Goal: Information Seeking & Learning: Learn about a topic

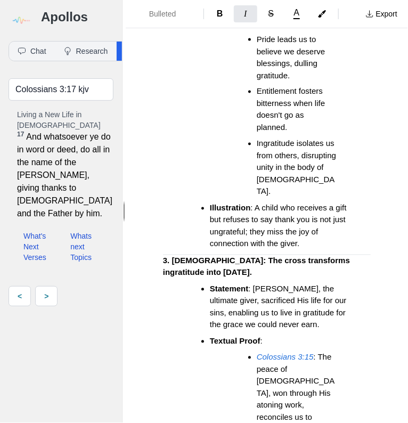
scroll to position [2584, 0]
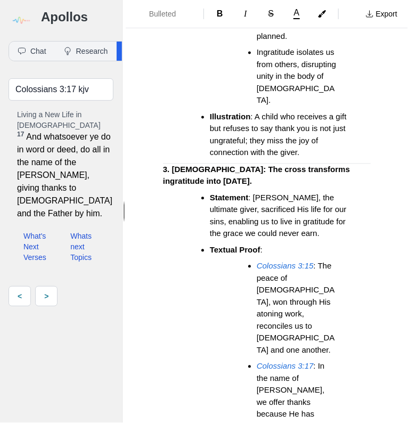
click at [211, 260] on li "[DEMOGRAPHIC_DATA] 3:15 : The peace of [DEMOGRAPHIC_DATA], won through His aton…" at bounding box center [282, 352] width 144 height 184
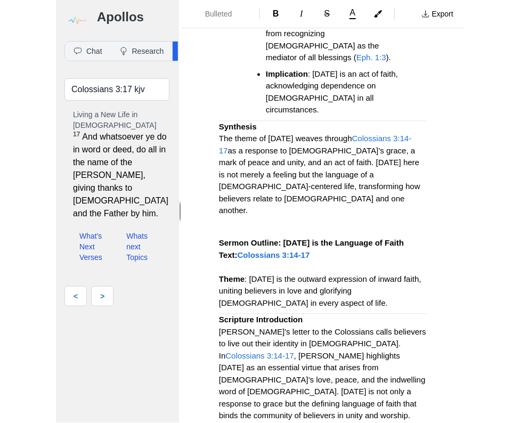
scroll to position [1561, 0]
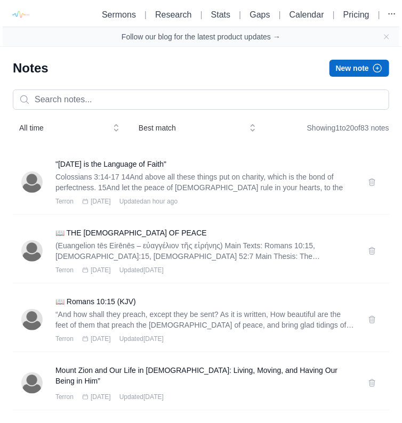
click at [374, 68] on icon "button" at bounding box center [378, 68] width 8 height 8
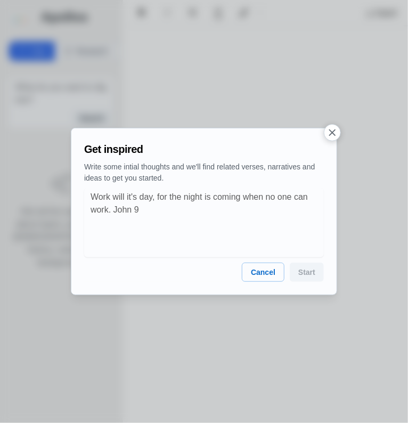
click at [333, 134] on icon "button" at bounding box center [332, 132] width 11 height 11
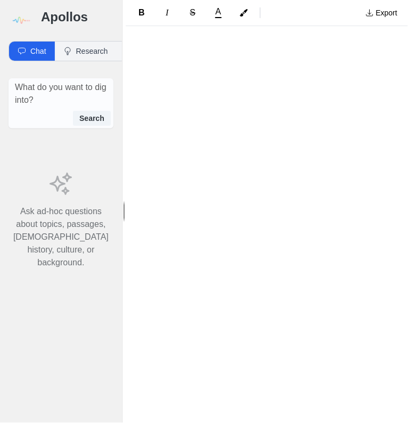
click at [166, 41] on div at bounding box center [267, 81] width 282 height 92
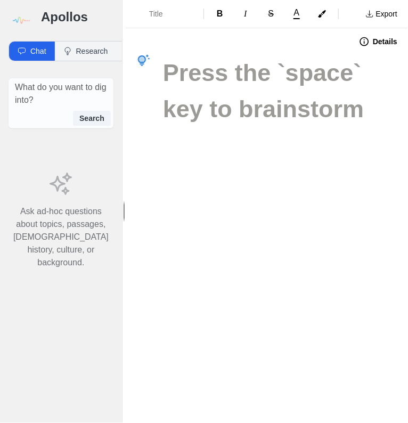
click at [170, 71] on h1 at bounding box center [267, 73] width 208 height 36
click at [166, 76] on h1 at bounding box center [267, 73] width 208 height 36
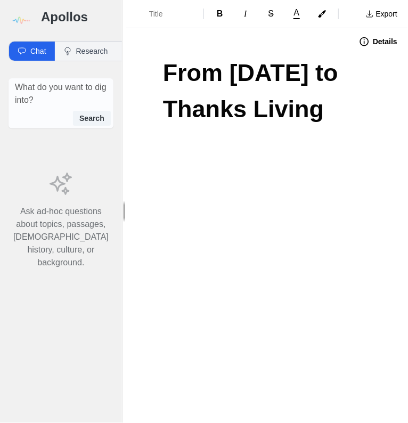
click at [181, 191] on div "From [DATE] to Thanks Living" at bounding box center [267, 131] width 282 height 152
click at [350, 127] on h1 "From [DATE] to Thanks Living" at bounding box center [267, 91] width 208 height 72
click at [167, 139] on p at bounding box center [267, 133] width 208 height 12
click at [177, 18] on span "Normal" at bounding box center [167, 14] width 37 height 11
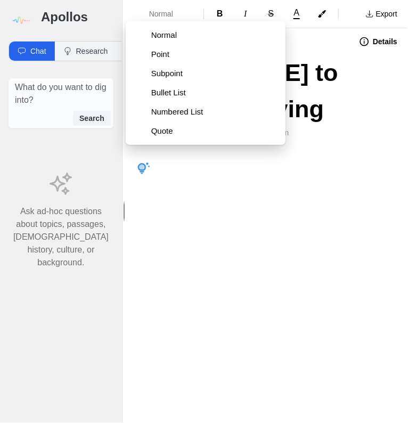
click at [167, 55] on span "Point" at bounding box center [214, 54] width 126 height 11
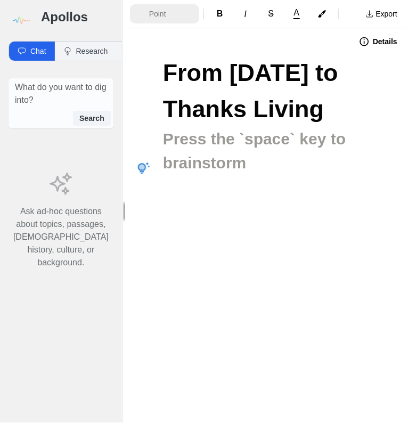
click at [177, 16] on span "Point" at bounding box center [167, 14] width 37 height 11
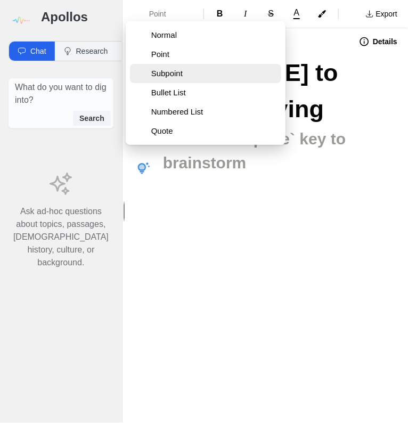
click at [166, 76] on span "Subpoint" at bounding box center [208, 73] width 115 height 11
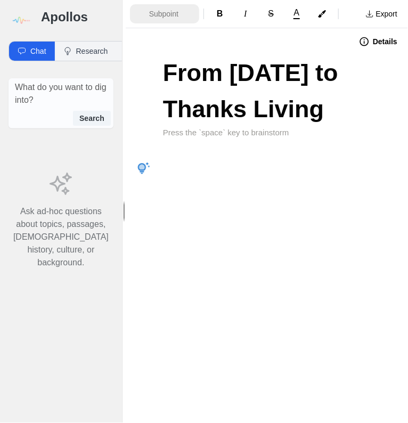
click at [190, 21] on button "Subpoint" at bounding box center [164, 13] width 69 height 19
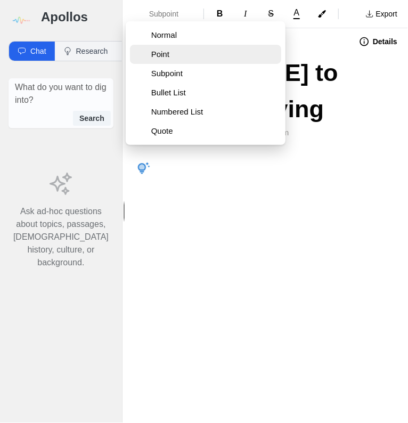
click at [167, 57] on span "Point" at bounding box center [214, 54] width 126 height 11
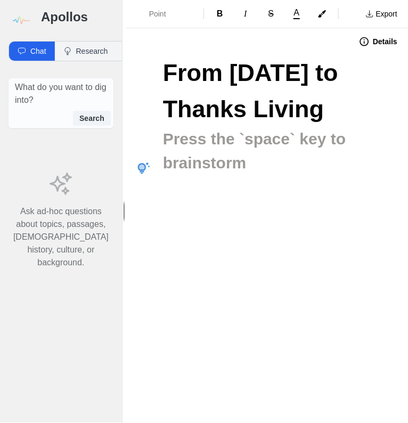
click at [176, 151] on h2 at bounding box center [267, 139] width 208 height 24
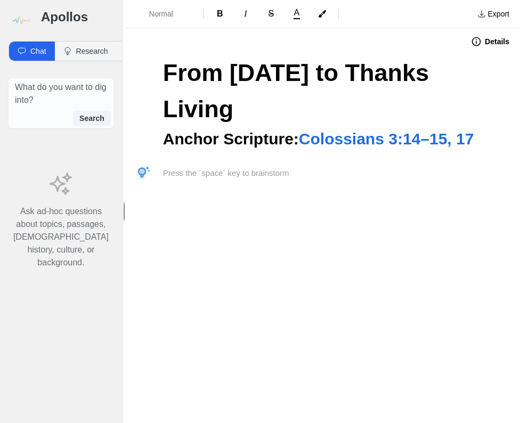
click at [408, 141] on span "Colossians 3:14–15, 17" at bounding box center [386, 139] width 175 height 18
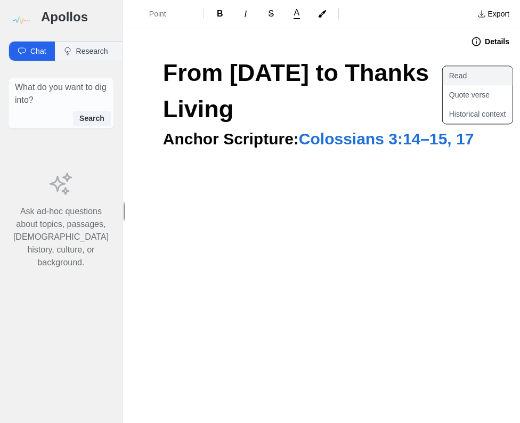
click at [408, 77] on button "Read" at bounding box center [484, 75] width 83 height 19
type input "Colossians 3:14-15,Colossians 3:17 kjv"
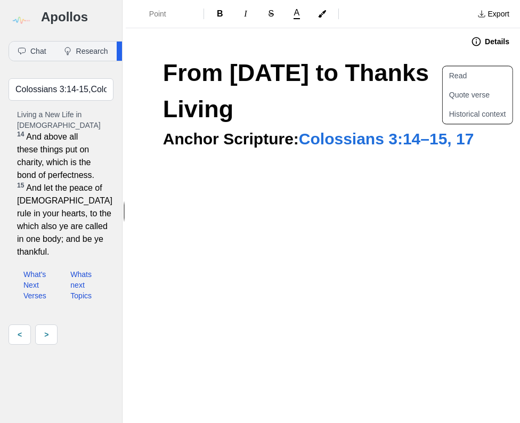
click at [408, 168] on p at bounding box center [323, 173] width 320 height 12
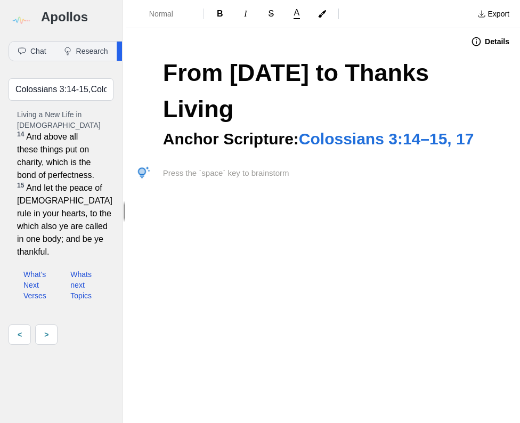
click at [167, 178] on p at bounding box center [323, 173] width 320 height 12
click at [167, 173] on p at bounding box center [323, 173] width 320 height 12
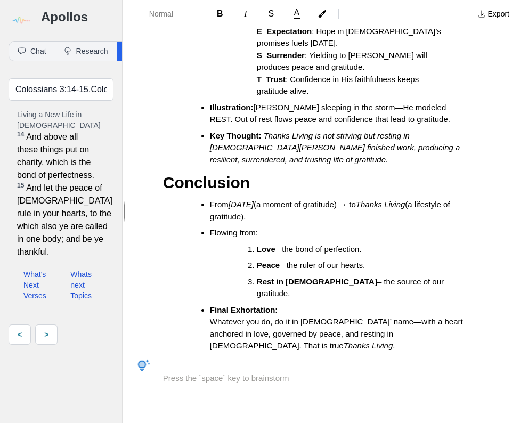
scroll to position [1030, 0]
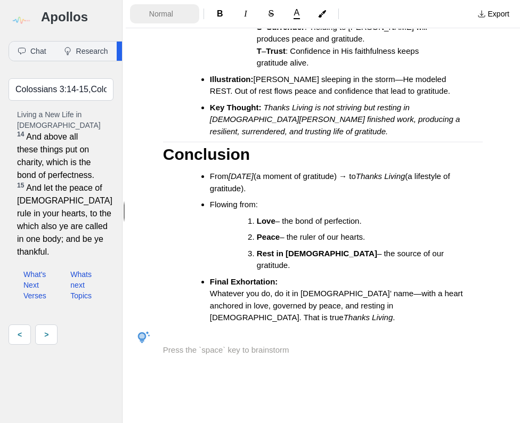
click at [171, 11] on span "Normal" at bounding box center [167, 14] width 37 height 11
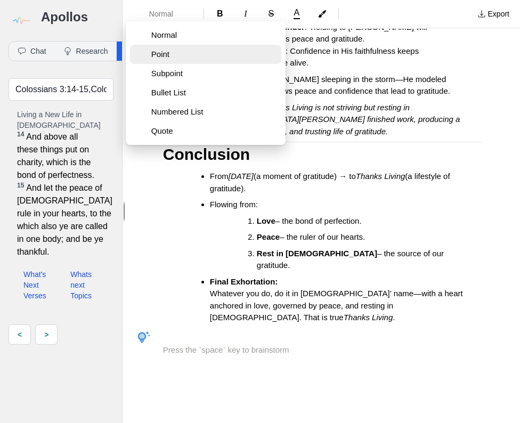
click at [165, 53] on span "Point" at bounding box center [214, 54] width 126 height 11
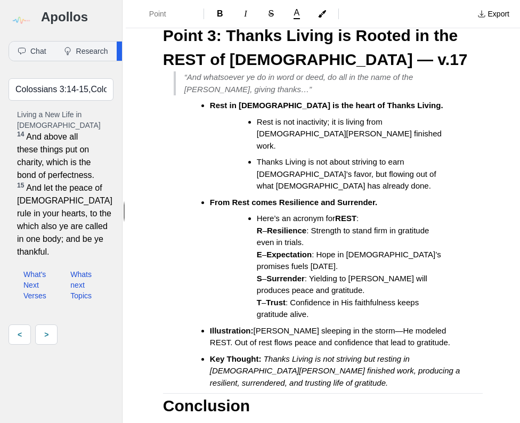
scroll to position [787, 0]
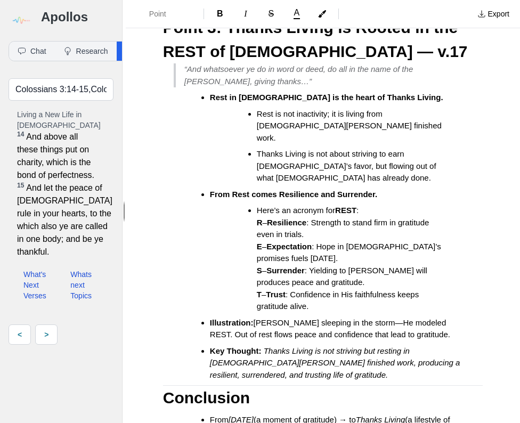
click at [281, 180] on li "Thanks Living is not about striving to earn [DEMOGRAPHIC_DATA]’s favor, but flo…" at bounding box center [353, 166] width 192 height 36
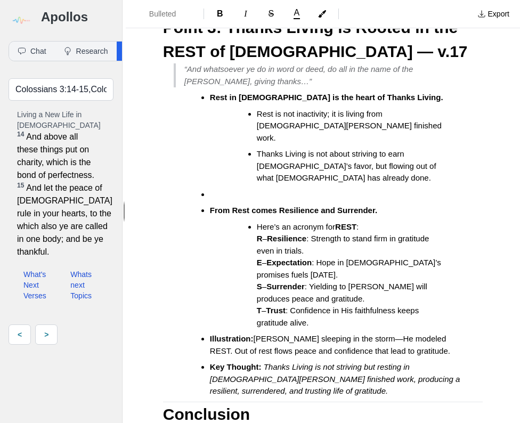
click at [219, 196] on li at bounding box center [338, 195] width 256 height 12
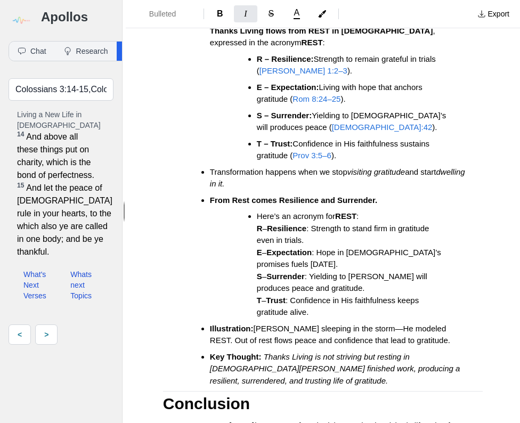
scroll to position [957, 0]
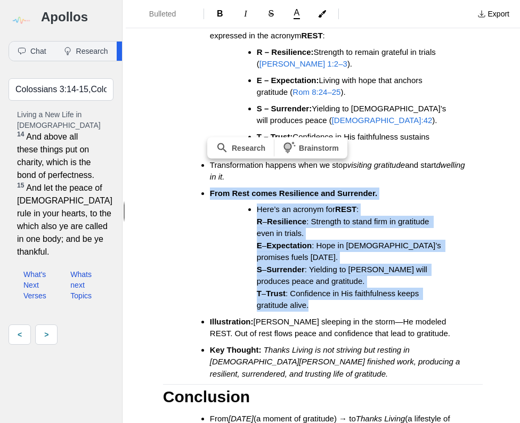
drag, startPoint x: 315, startPoint y: 309, endPoint x: 209, endPoint y: 193, distance: 157.3
click at [209, 193] on ul "Rest in [DEMOGRAPHIC_DATA] is the heart of Thanks Living. Rest is not inactivit…" at bounding box center [327, 150] width 311 height 459
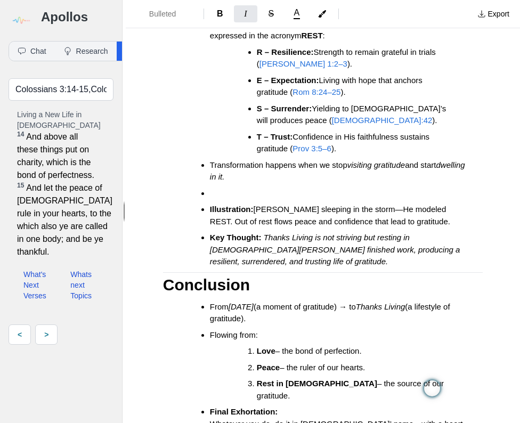
click at [217, 198] on ul "Rest in [DEMOGRAPHIC_DATA] is the heart of Thanks Living. Rest is not inactivit…" at bounding box center [327, 94] width 311 height 347
click at [216, 195] on li at bounding box center [338, 194] width 256 height 12
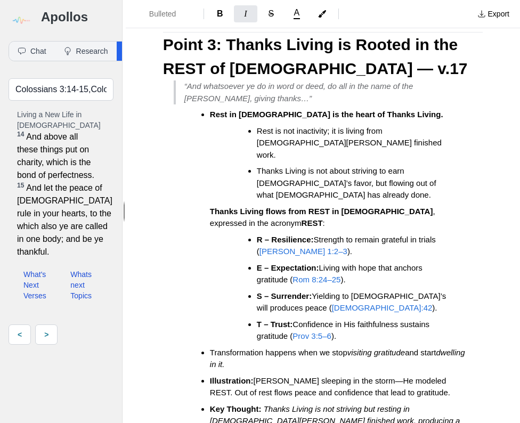
scroll to position [810, 0]
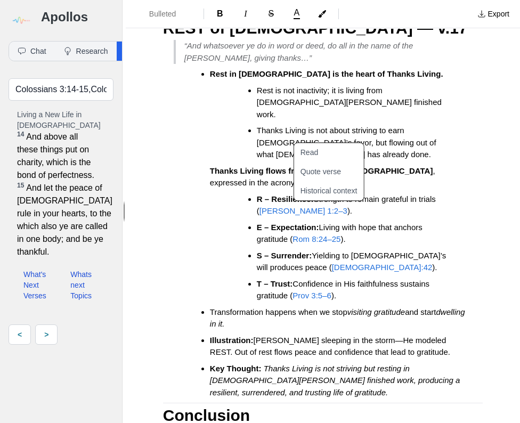
click at [296, 211] on span "[PERSON_NAME] 1:2–3" at bounding box center [304, 210] width 88 height 9
click at [314, 150] on button "Read" at bounding box center [335, 152] width 83 height 19
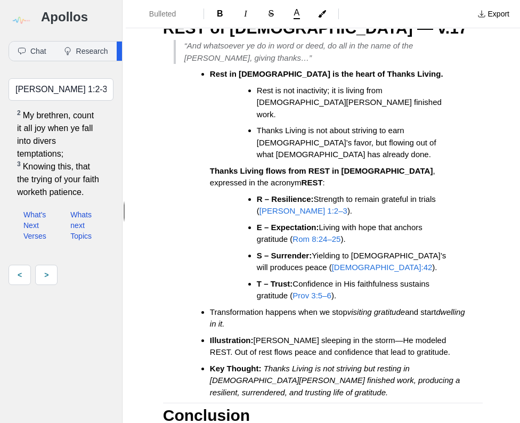
click at [408, 210] on ul "Rest in [DEMOGRAPHIC_DATA] is the heart of Thanks Living. Rest is not inactivit…" at bounding box center [327, 233] width 311 height 330
click at [322, 239] on span "Rom 8:24–25" at bounding box center [317, 238] width 48 height 9
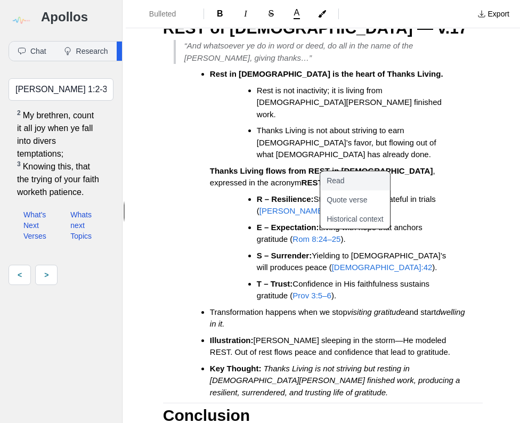
click at [342, 179] on button "Read" at bounding box center [361, 180] width 83 height 19
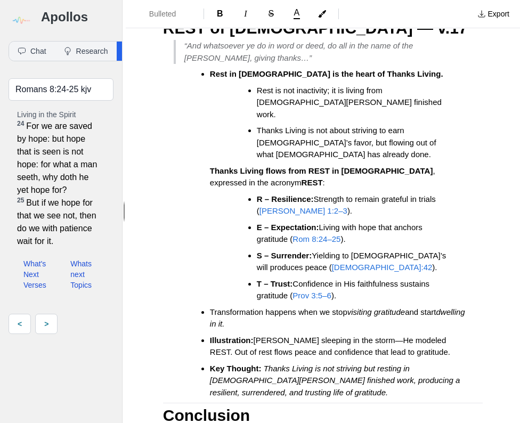
click at [408, 211] on li "R – Resilience: Strength to remain grateful in trials ( [PERSON_NAME] 1:2–3 )." at bounding box center [353, 205] width 192 height 24
click at [332, 269] on span "[DEMOGRAPHIC_DATA]:42" at bounding box center [382, 267] width 101 height 9
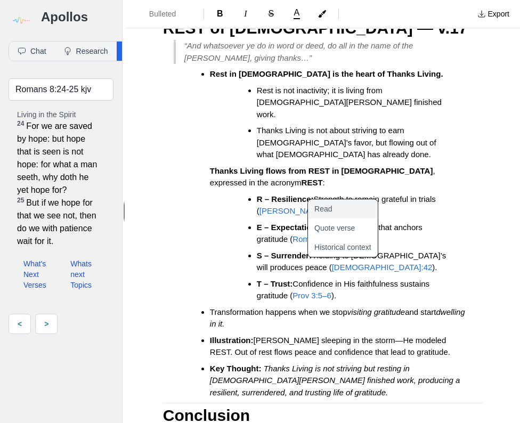
click at [328, 208] on button "Read" at bounding box center [349, 208] width 83 height 19
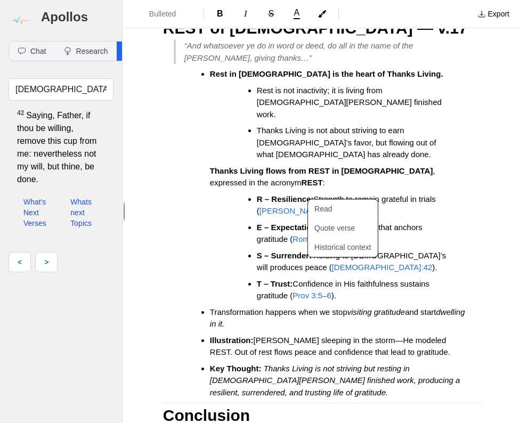
click at [408, 209] on ul "Rest in [DEMOGRAPHIC_DATA] is the heart of Thanks Living. Rest is not inactivit…" at bounding box center [327, 233] width 311 height 330
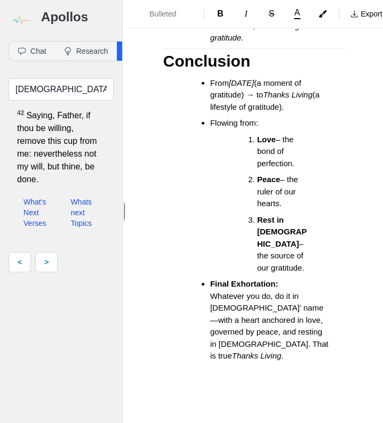
scroll to position [2678, 0]
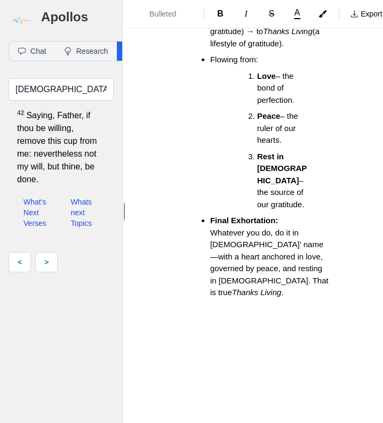
click at [192, 333] on h2 at bounding box center [254, 331] width 182 height 24
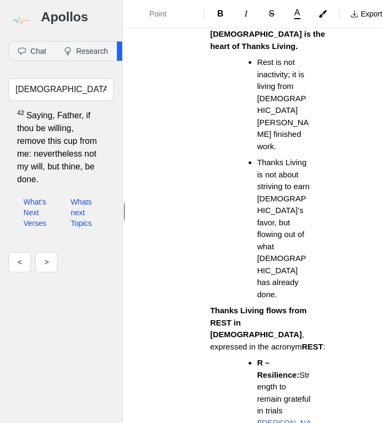
scroll to position [1697, 0]
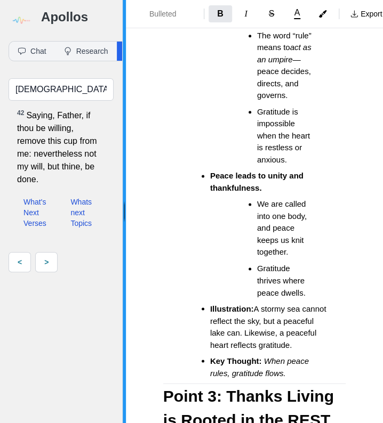
scroll to position [1078, 0]
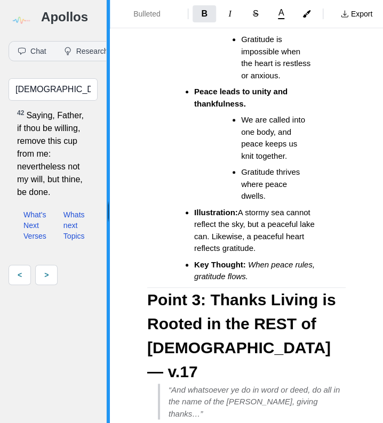
drag, startPoint x: 122, startPoint y: 83, endPoint x: 14, endPoint y: 83, distance: 107.6
click at [14, 83] on div "Apollos Chat Research [DEMOGRAPHIC_DATA] x Search Ask ad-hoc questions about to…" at bounding box center [191, 211] width 383 height 423
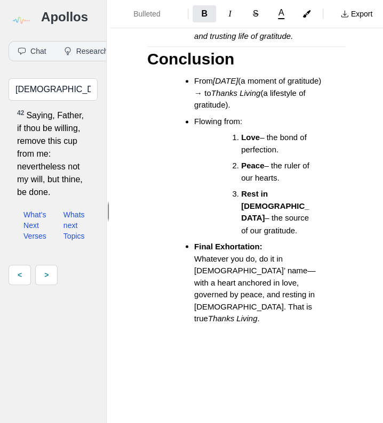
scroll to position [2198, 0]
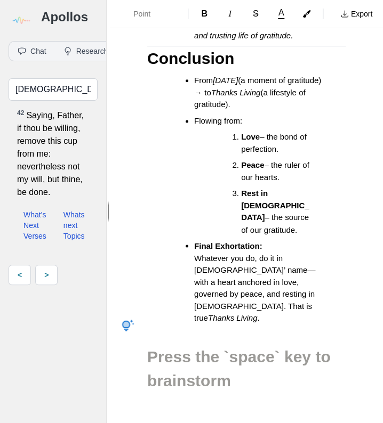
click at [163, 344] on h2 at bounding box center [246, 356] width 198 height 24
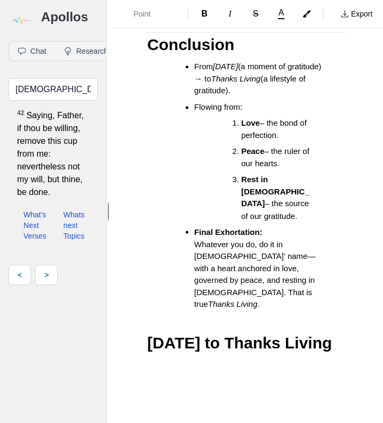
scroll to position [2222, 0]
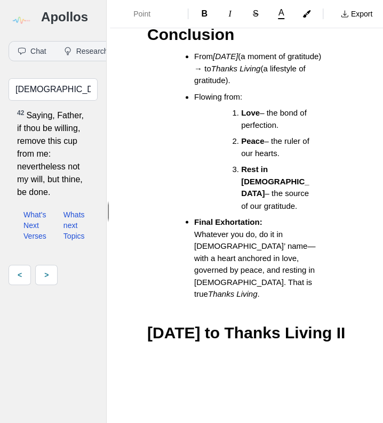
click at [198, 335] on span "[DATE] to Thanks Living II" at bounding box center [246, 332] width 198 height 18
click at [250, 330] on h2 "[DATE] to Thanks Living Part II" at bounding box center [246, 344] width 198 height 48
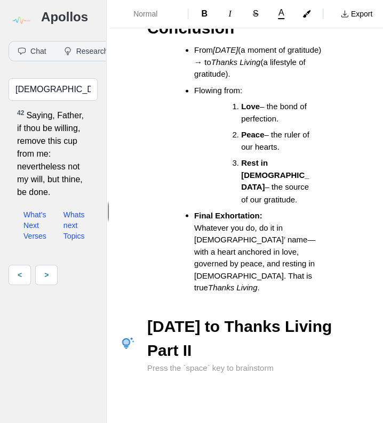
scroll to position [2234, 0]
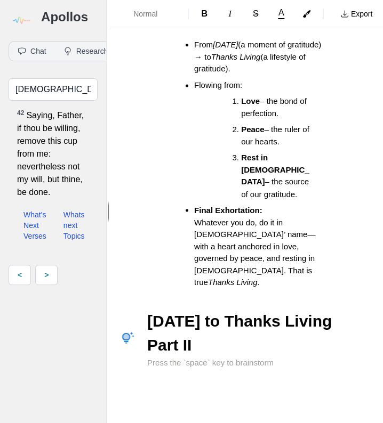
click at [177, 357] on p at bounding box center [246, 363] width 198 height 12
click at [168, 357] on p at bounding box center [246, 363] width 198 height 12
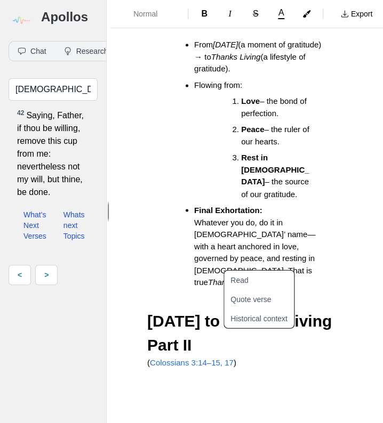
click at [226, 357] on p "( [DEMOGRAPHIC_DATA] 3:14–15, 17 )" at bounding box center [246, 363] width 198 height 12
click at [253, 283] on button "Read" at bounding box center [271, 279] width 83 height 19
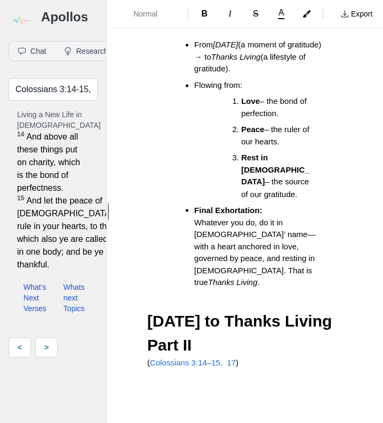
click at [149, 389] on p at bounding box center [246, 395] width 198 height 12
click at [151, 389] on p at bounding box center [246, 395] width 198 height 12
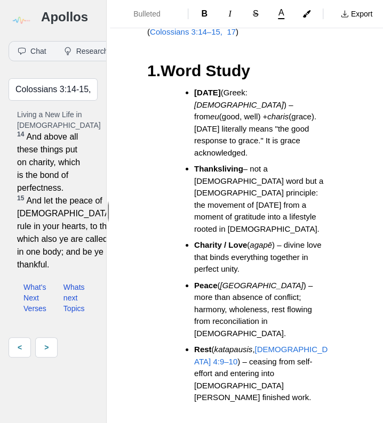
scroll to position [2569, 0]
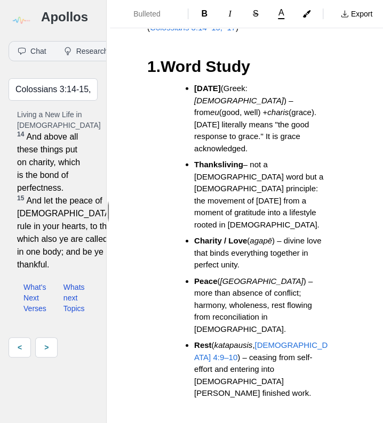
click at [281, 341] on span "[DEMOGRAPHIC_DATA] 4:9–10" at bounding box center [260, 351] width 133 height 21
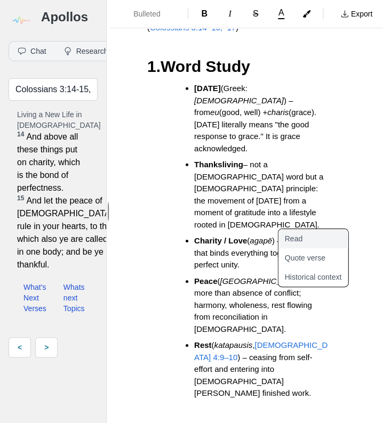
click at [306, 238] on button "Read" at bounding box center [319, 238] width 83 height 19
type input "Hebrews 4:9-10 kjv"
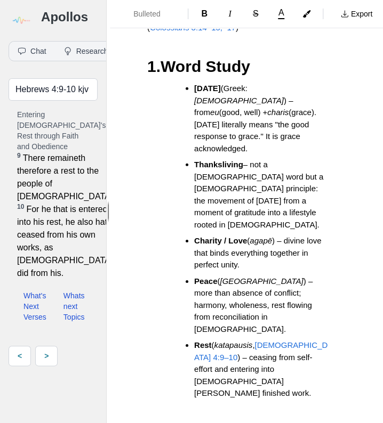
click at [220, 339] on li "Rest ( katapausis , [DEMOGRAPHIC_DATA]:9–10 ) – ceasing from self-effort and en…" at bounding box center [261, 369] width 134 height 60
click at [153, 404] on p at bounding box center [246, 410] width 198 height 12
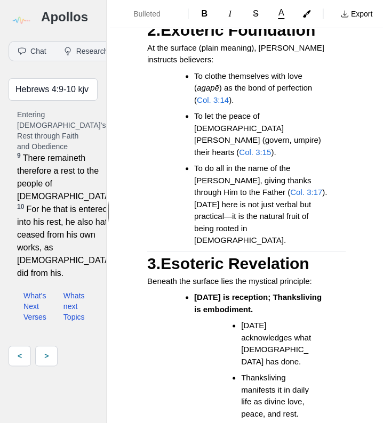
scroll to position [2974, 0]
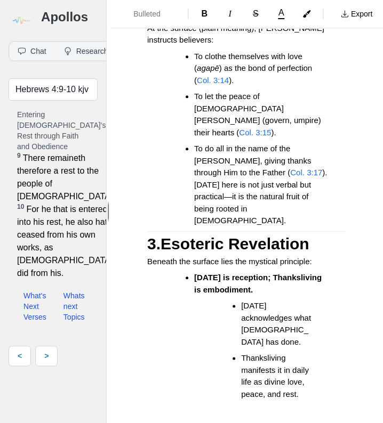
click at [162, 404] on p at bounding box center [246, 410] width 198 height 12
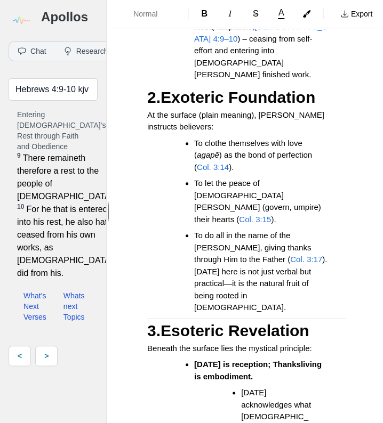
scroll to position [2861, 0]
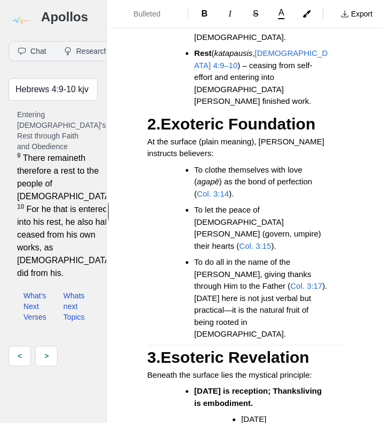
click at [223, 264] on li "To do all in the name of the [PERSON_NAME], giving thanks through Him to the Fa…" at bounding box center [261, 298] width 134 height 84
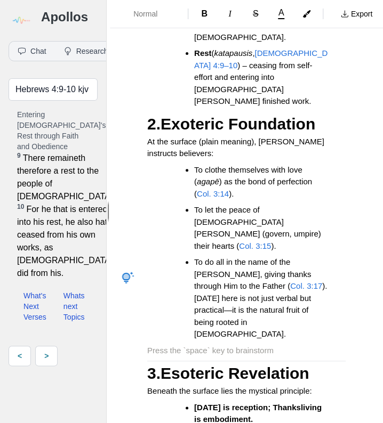
click at [161, 345] on p at bounding box center [246, 351] width 198 height 12
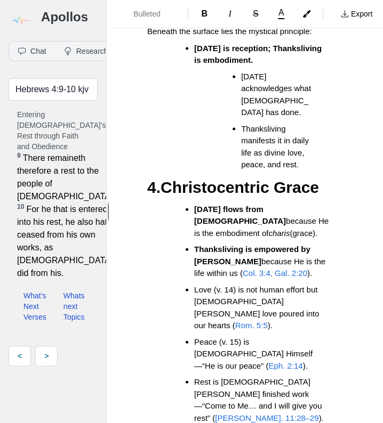
scroll to position [3365, 0]
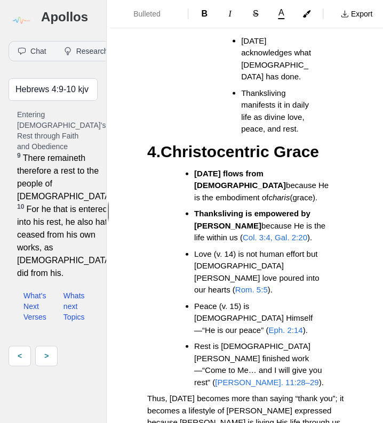
click at [254, 167] on li "[DATE] flows from [DEMOGRAPHIC_DATA] because He is the embodiment of charis (gr…" at bounding box center [261, 185] width 134 height 36
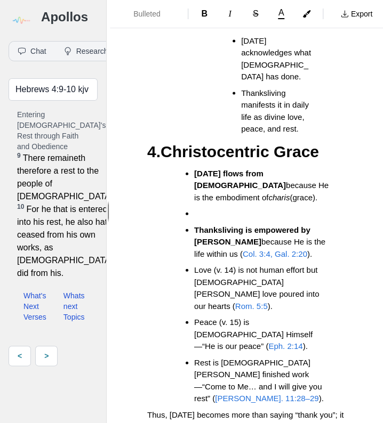
click at [193, 167] on ul "[DATE] flows from [DEMOGRAPHIC_DATA] because He is the embodiment of charis (gr…" at bounding box center [251, 285] width 190 height 237
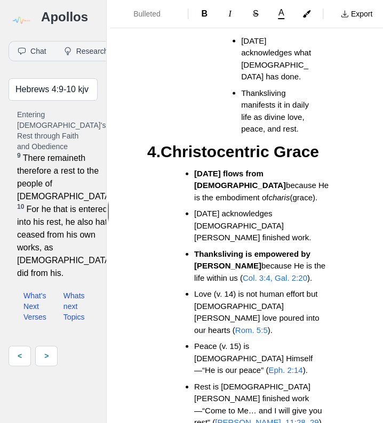
click at [306, 248] on li "Thanksliving is empowered by [DEMOGRAPHIC_DATA] because He is the life within u…" at bounding box center [261, 266] width 134 height 36
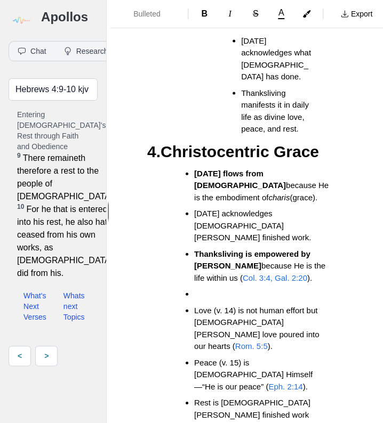
click at [200, 288] on li at bounding box center [261, 294] width 134 height 12
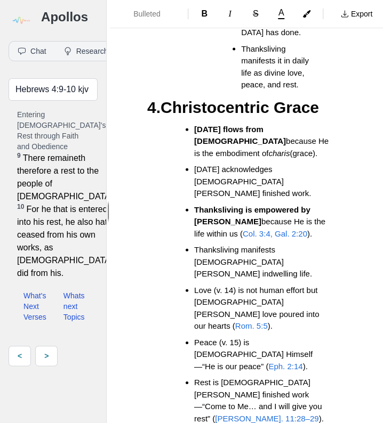
scroll to position [3421, 0]
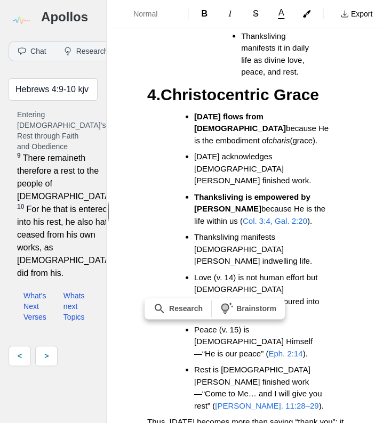
drag, startPoint x: 194, startPoint y: 354, endPoint x: 145, endPoint y: 354, distance: 49.0
click at [205, 18] on span "B" at bounding box center [204, 13] width 6 height 9
drag, startPoint x: 341, startPoint y: 332, endPoint x: 333, endPoint y: 333, distance: 8.1
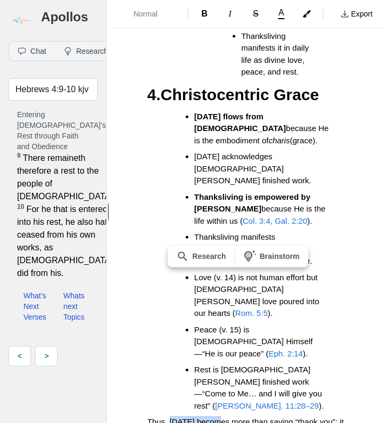
drag, startPoint x: 217, startPoint y: 300, endPoint x: 171, endPoint y: 303, distance: 47.0
click at [202, 15] on span "B" at bounding box center [204, 13] width 6 height 9
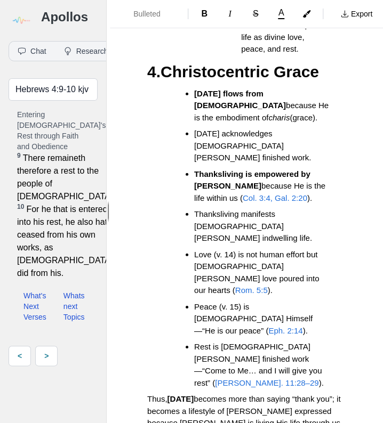
scroll to position [3450, 0]
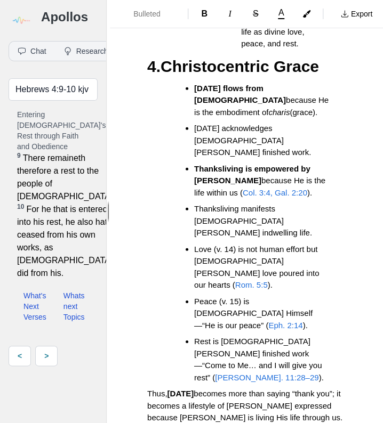
click at [143, 12] on span "Normal" at bounding box center [151, 14] width 37 height 11
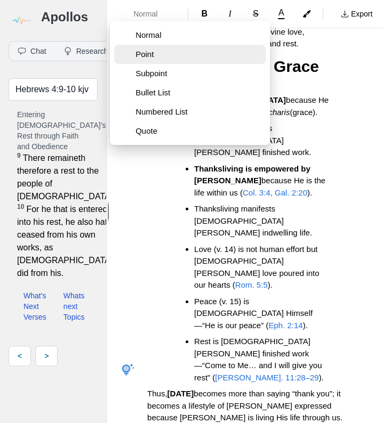
click at [143, 57] on span "Point" at bounding box center [198, 54] width 126 height 11
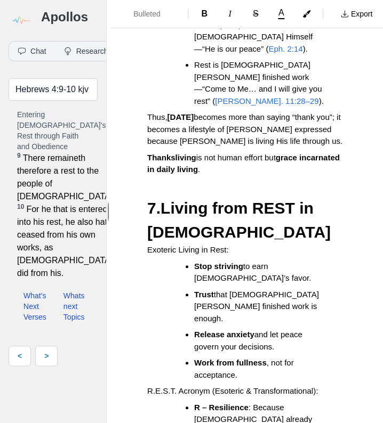
scroll to position [3707, 0]
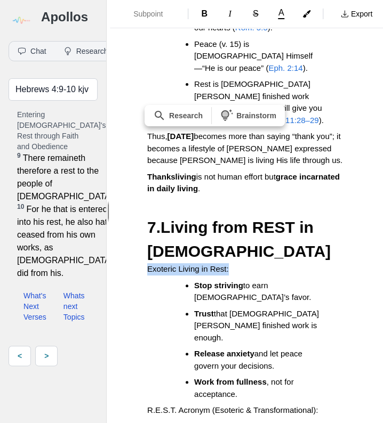
drag, startPoint x: 146, startPoint y: 160, endPoint x: 236, endPoint y: 159, distance: 89.5
click at [206, 20] on button "B" at bounding box center [203, 13] width 23 height 17
click at [162, 280] on ul "Stop striving to earn [DEMOGRAPHIC_DATA]’s favor. Trust that [PERSON_NAME] fini…" at bounding box center [251, 340] width 190 height 121
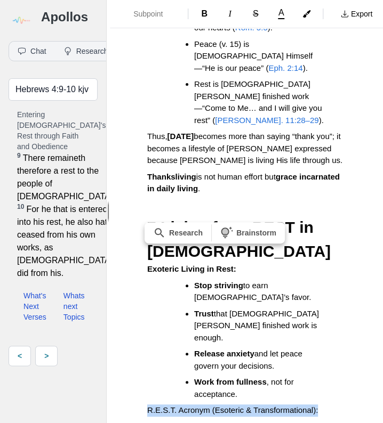
drag, startPoint x: 149, startPoint y: 275, endPoint x: 324, endPoint y: 273, distance: 174.8
click at [199, 16] on button "B" at bounding box center [203, 13] width 23 height 17
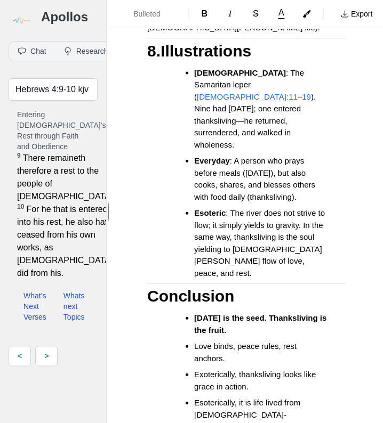
scroll to position [4304, 0]
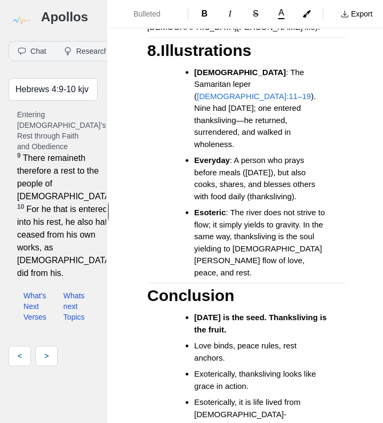
click at [323, 335] on ul "[DATE] is the seed. Thanksliving is the fruit. Love binds, peace rules, rest an…" at bounding box center [251, 397] width 190 height 173
drag, startPoint x: 158, startPoint y: 365, endPoint x: 151, endPoint y: 365, distance: 6.4
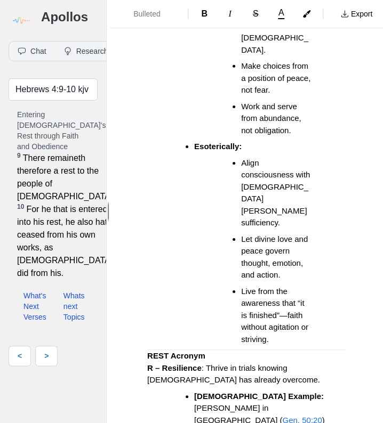
scroll to position [6489, 0]
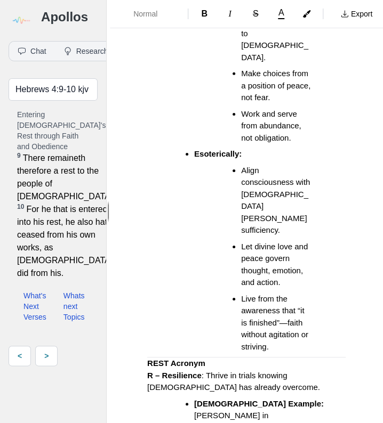
click at [217, 370] on p "R – Resilience : Thrive in trials knowing [PERSON_NAME] has already overcome." at bounding box center [246, 382] width 198 height 24
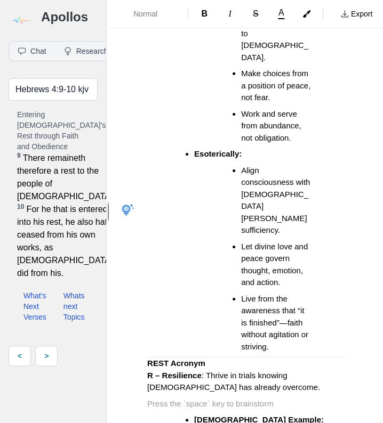
click at [167, 398] on p at bounding box center [246, 404] width 198 height 12
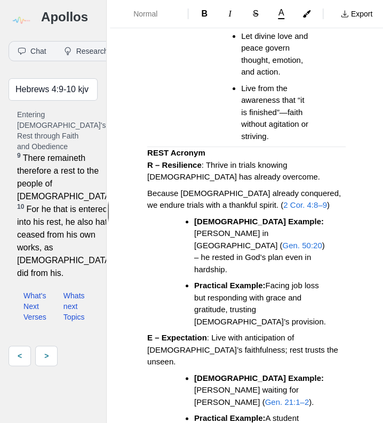
scroll to position [6702, 0]
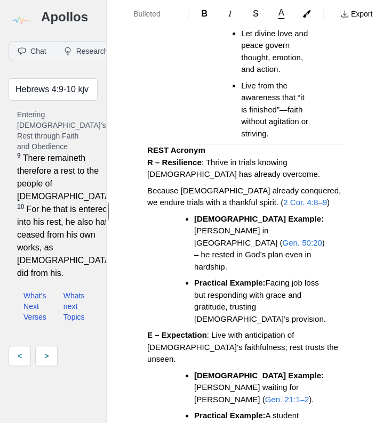
click at [332, 370] on ul "[DEMOGRAPHIC_DATA] Example: [PERSON_NAME] waiting for [PERSON_NAME] ( Gen. 21:1…" at bounding box center [251, 414] width 190 height 88
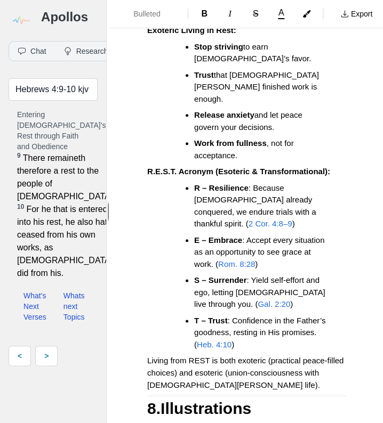
scroll to position [3931, 0]
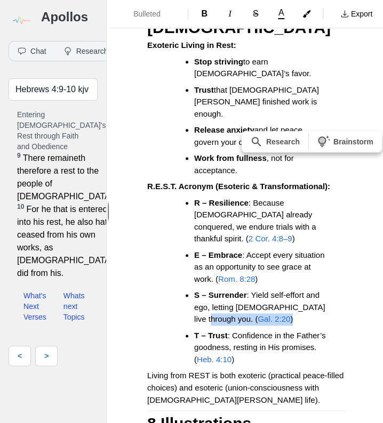
drag, startPoint x: 243, startPoint y: 187, endPoint x: 284, endPoint y: 188, distance: 40.5
click at [284, 289] on li "S – Surrender : Yield self-effort and ego, letting [DEMOGRAPHIC_DATA] live thro…" at bounding box center [261, 307] width 134 height 36
copy li "( Gal. 2:20 )"
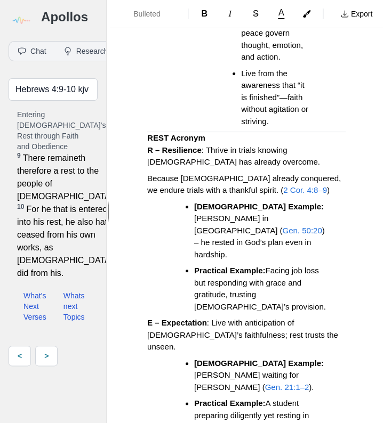
scroll to position [6744, 0]
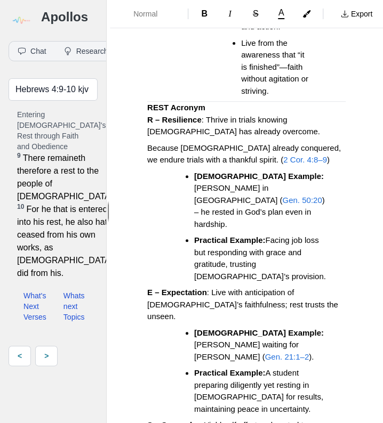
click at [185, 419] on p "S – Surrender : Yield self-effort and control to [DEMOGRAPHIC_DATA]." at bounding box center [246, 431] width 198 height 24
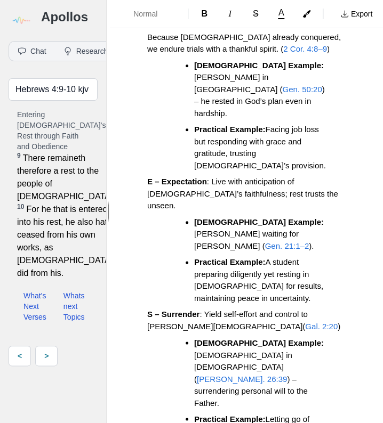
scroll to position [6872, 0]
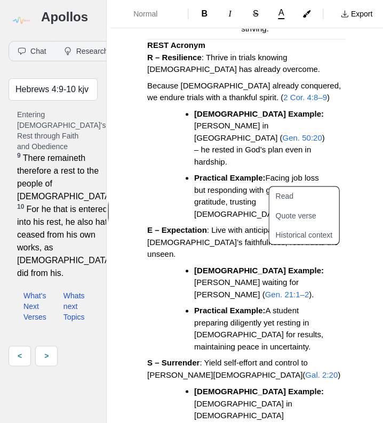
scroll to position [6787, 0]
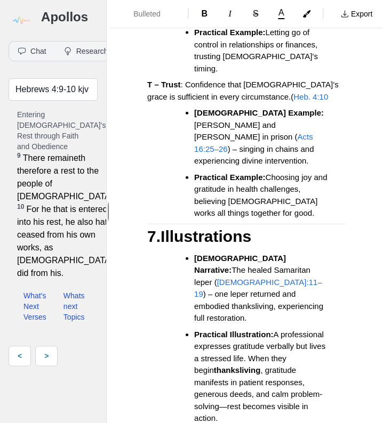
scroll to position [7327, 0]
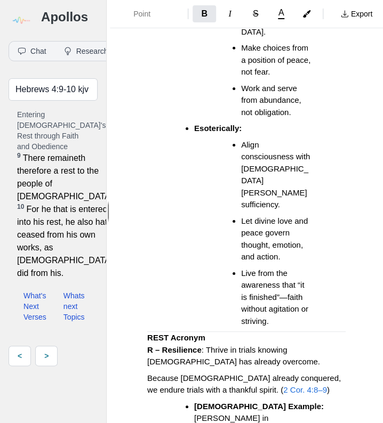
scroll to position [6560, 0]
